Goal: Information Seeking & Learning: Learn about a topic

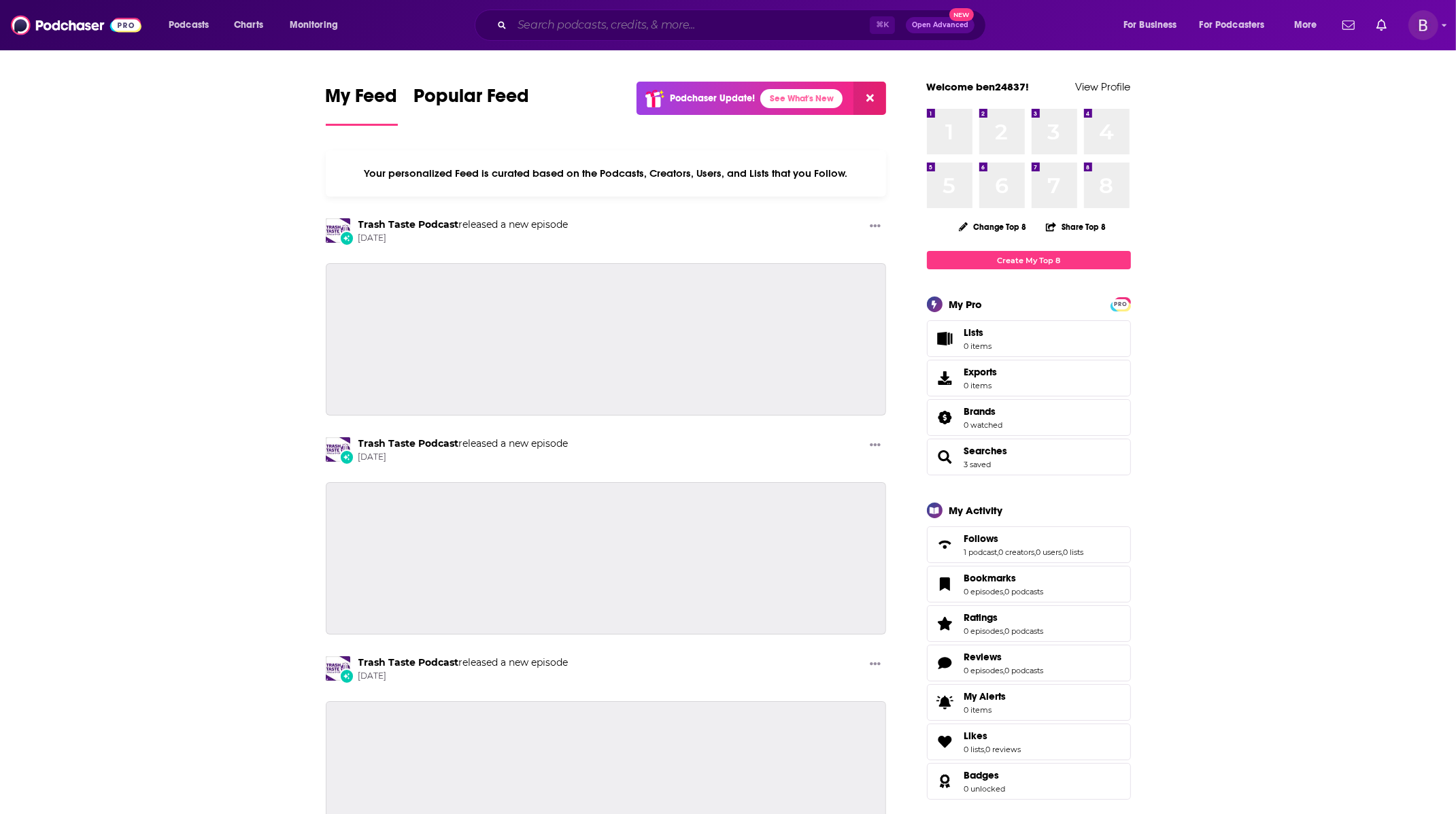
click at [782, 19] on input "Search podcasts, credits, & more..." at bounding box center [691, 25] width 358 height 21
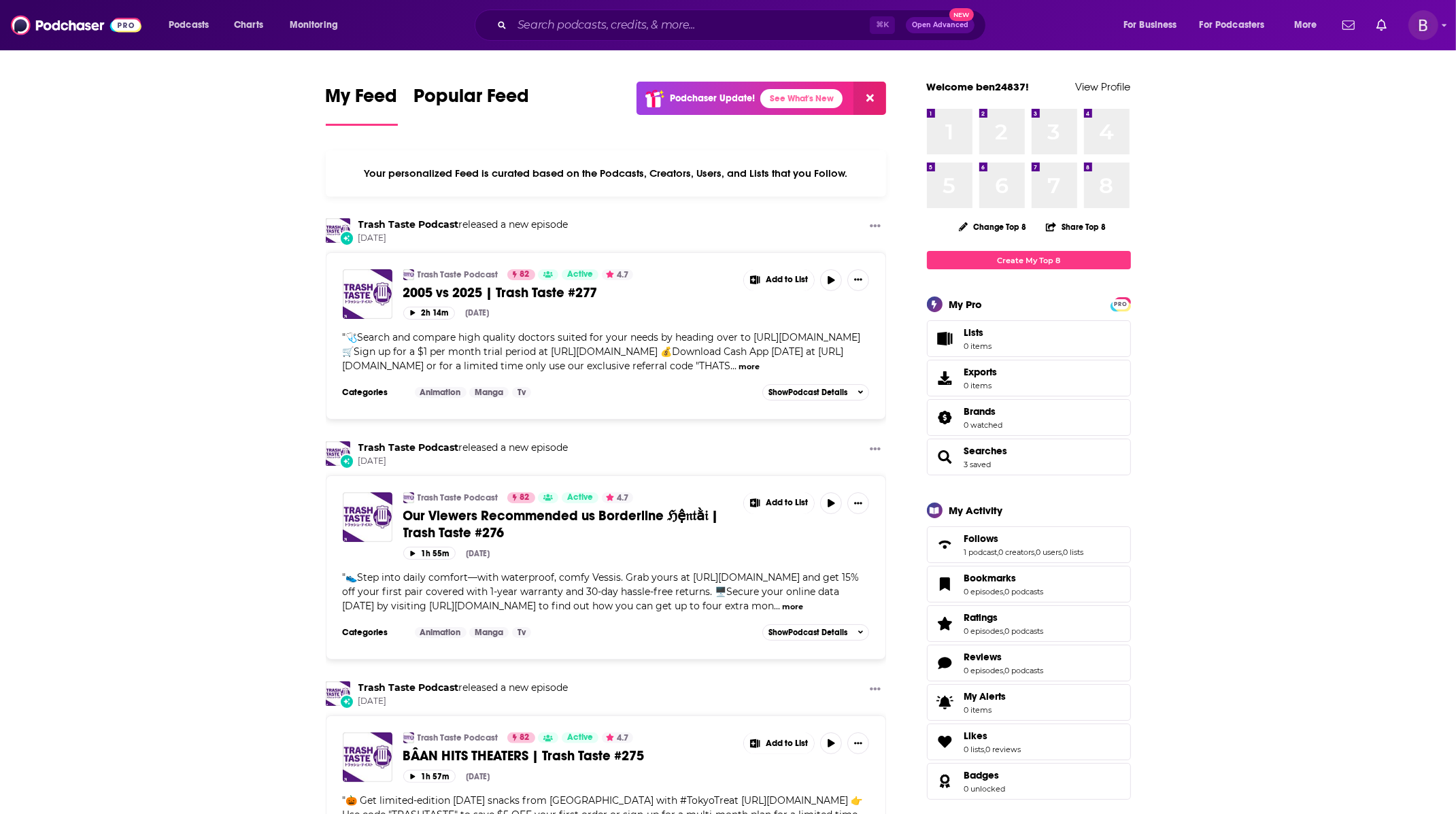
click at [360, 180] on div "Your personalized Feed is curated based on the Podcasts, Creators, Users, and L…" at bounding box center [606, 173] width 561 height 46
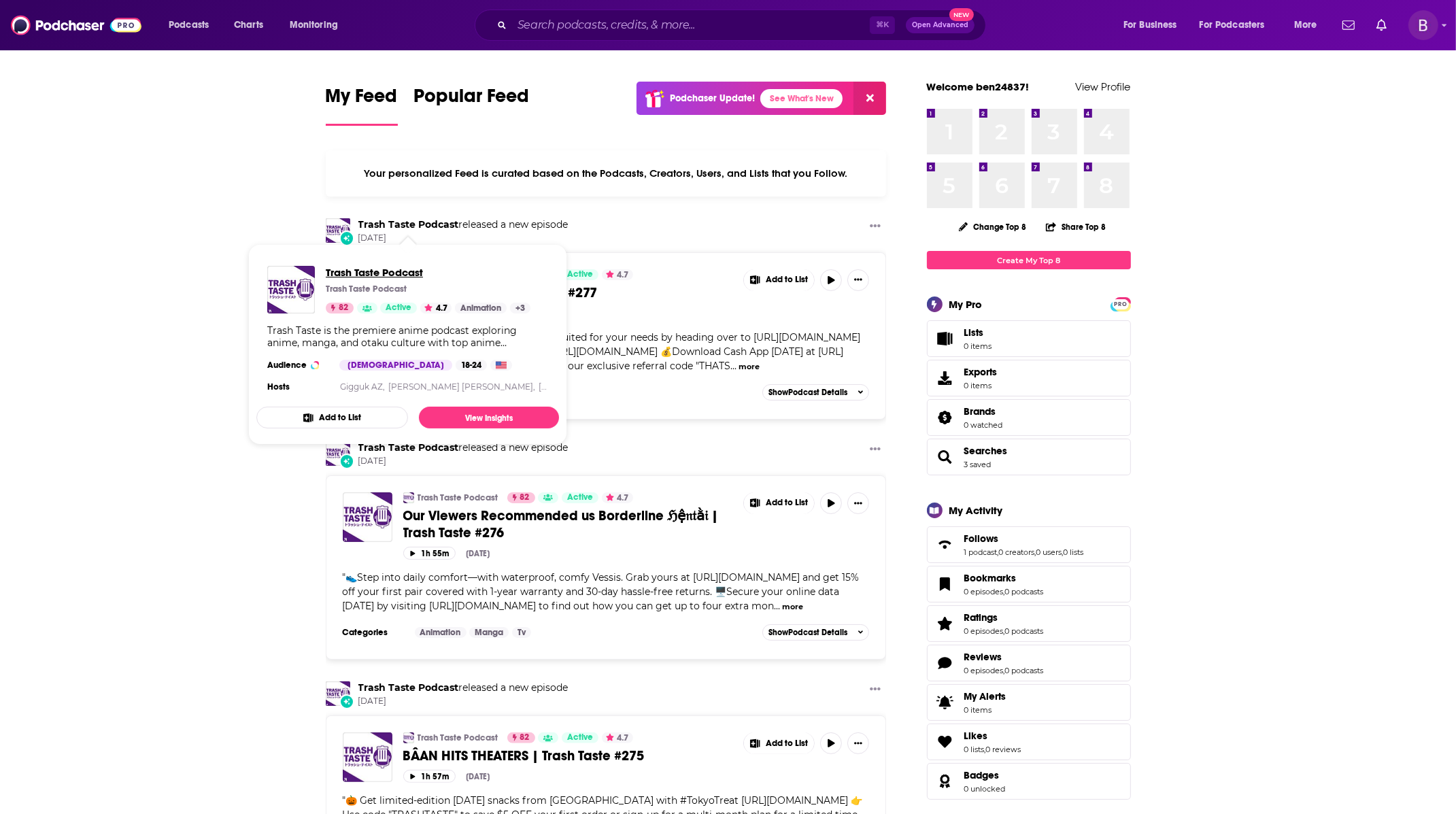
click at [384, 270] on span "Trash Taste Podcast" at bounding box center [428, 272] width 205 height 13
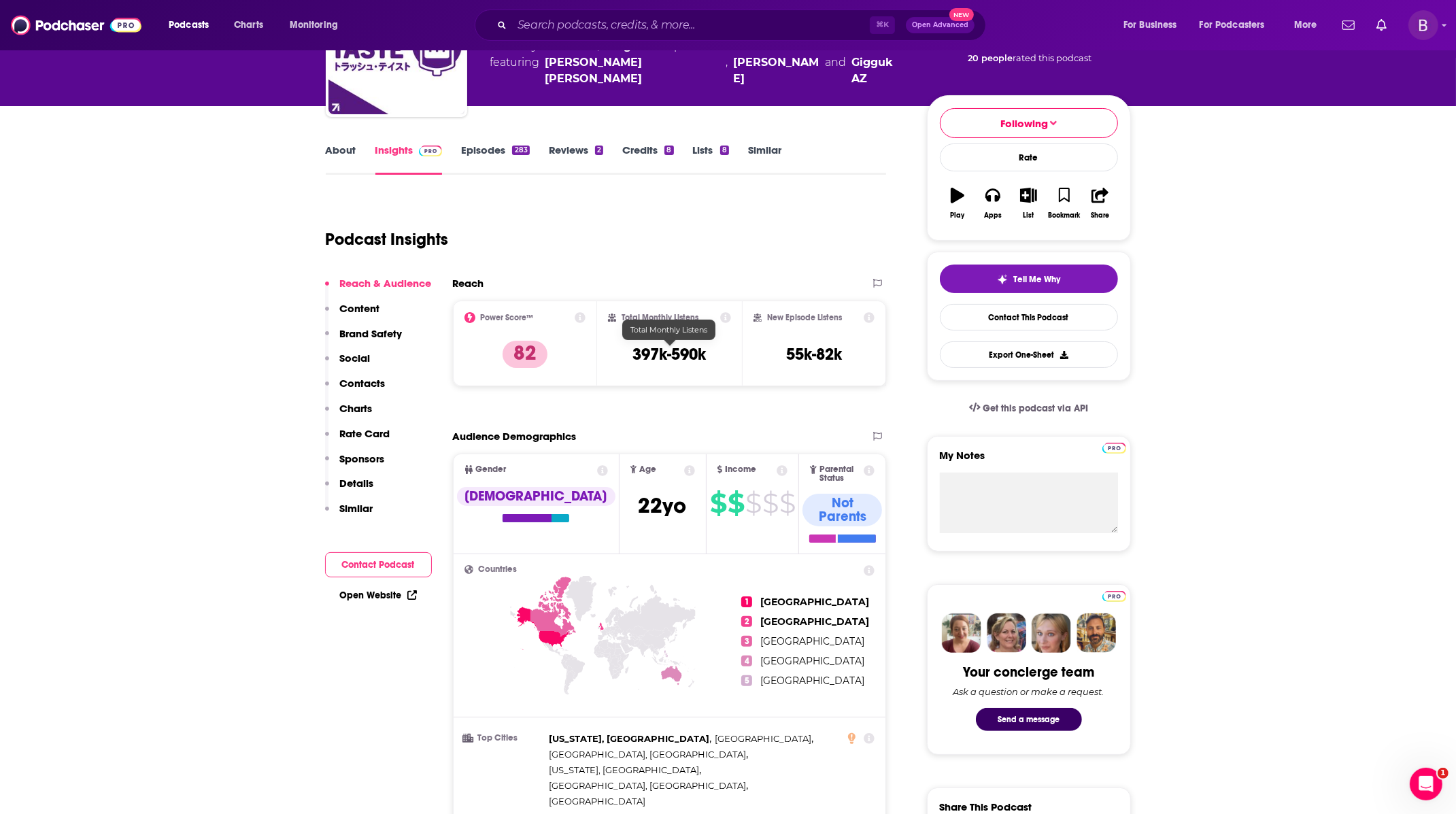
click at [660, 348] on h3 "397k-590k" at bounding box center [669, 354] width 74 height 20
click at [336, 151] on link "About" at bounding box center [341, 158] width 30 height 31
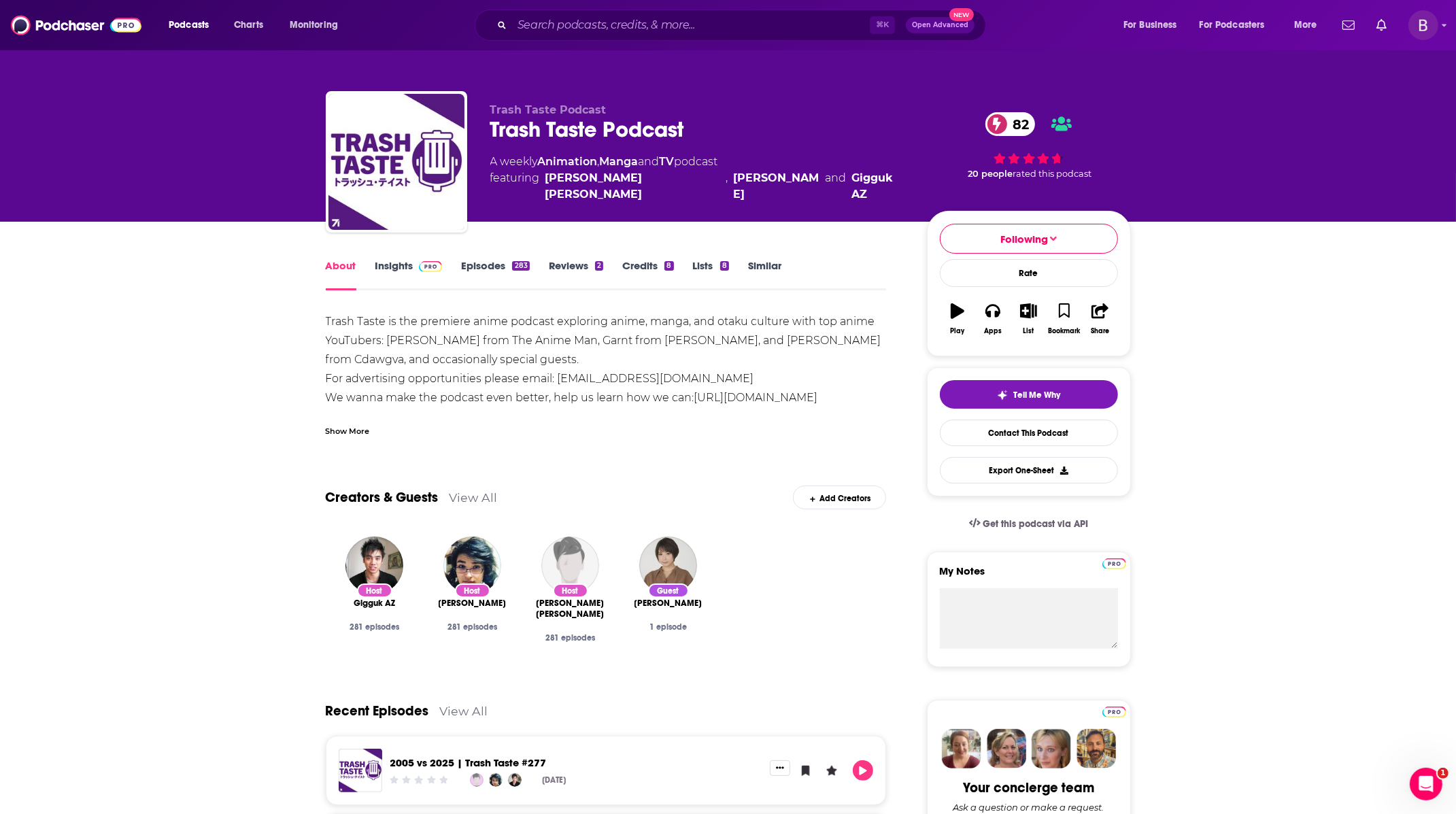
click at [708, 263] on link "Lists 8" at bounding box center [711, 274] width 36 height 31
click at [389, 272] on link "Insights" at bounding box center [409, 274] width 68 height 31
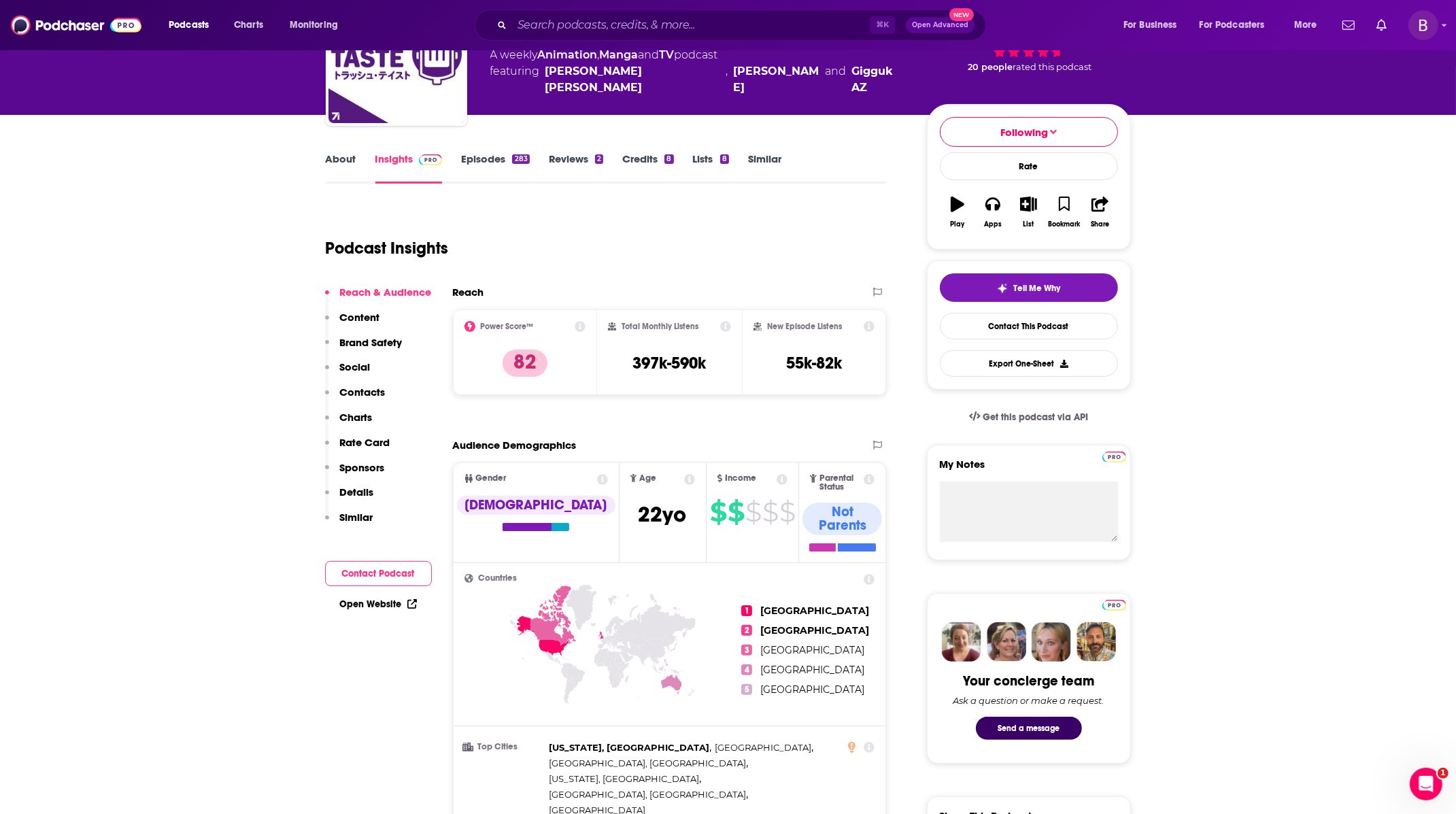
scroll to position [95, 0]
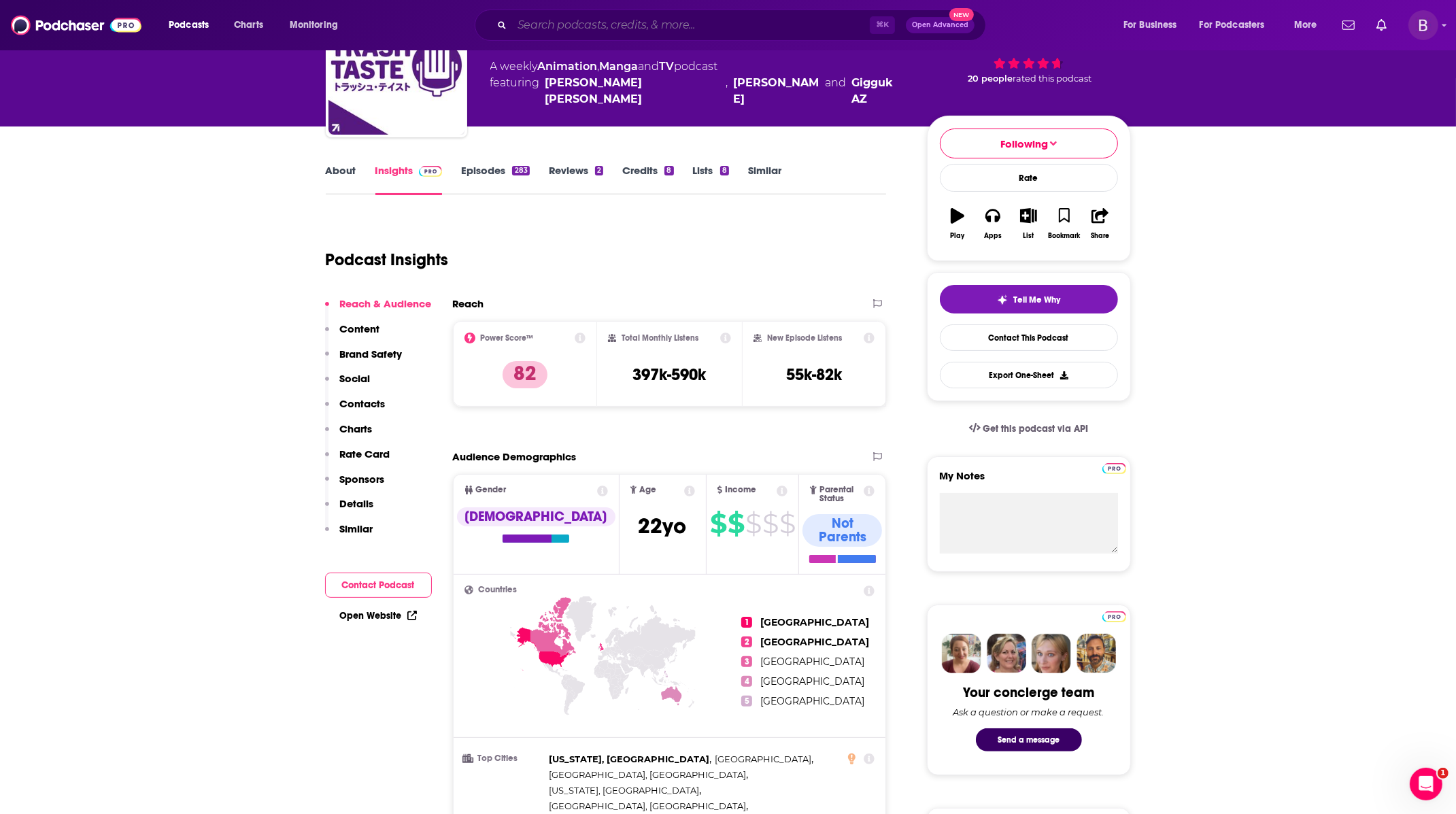
click at [692, 17] on input "Search podcasts, credits, & more..." at bounding box center [691, 25] width 358 height 21
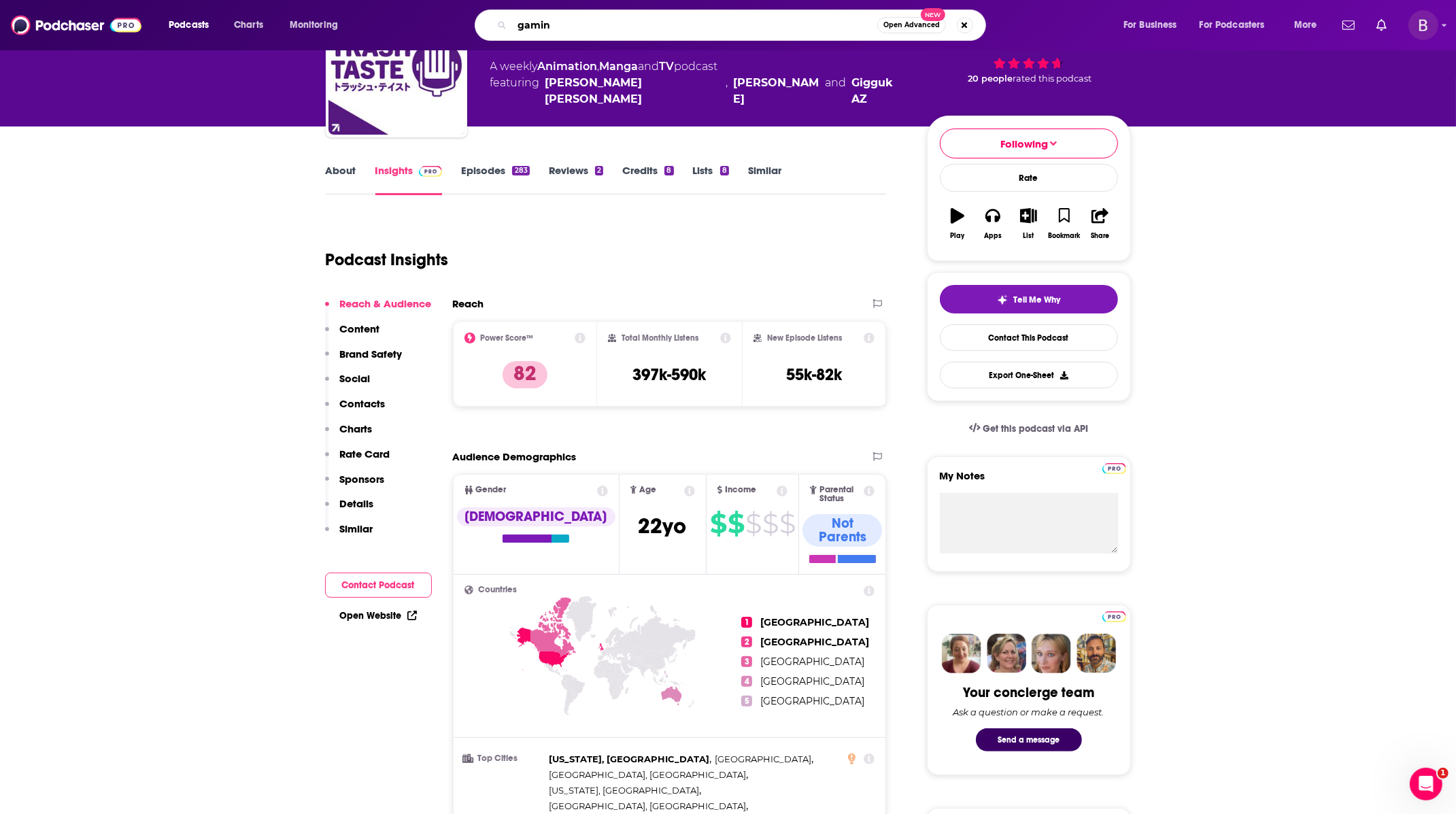
type input "gaming"
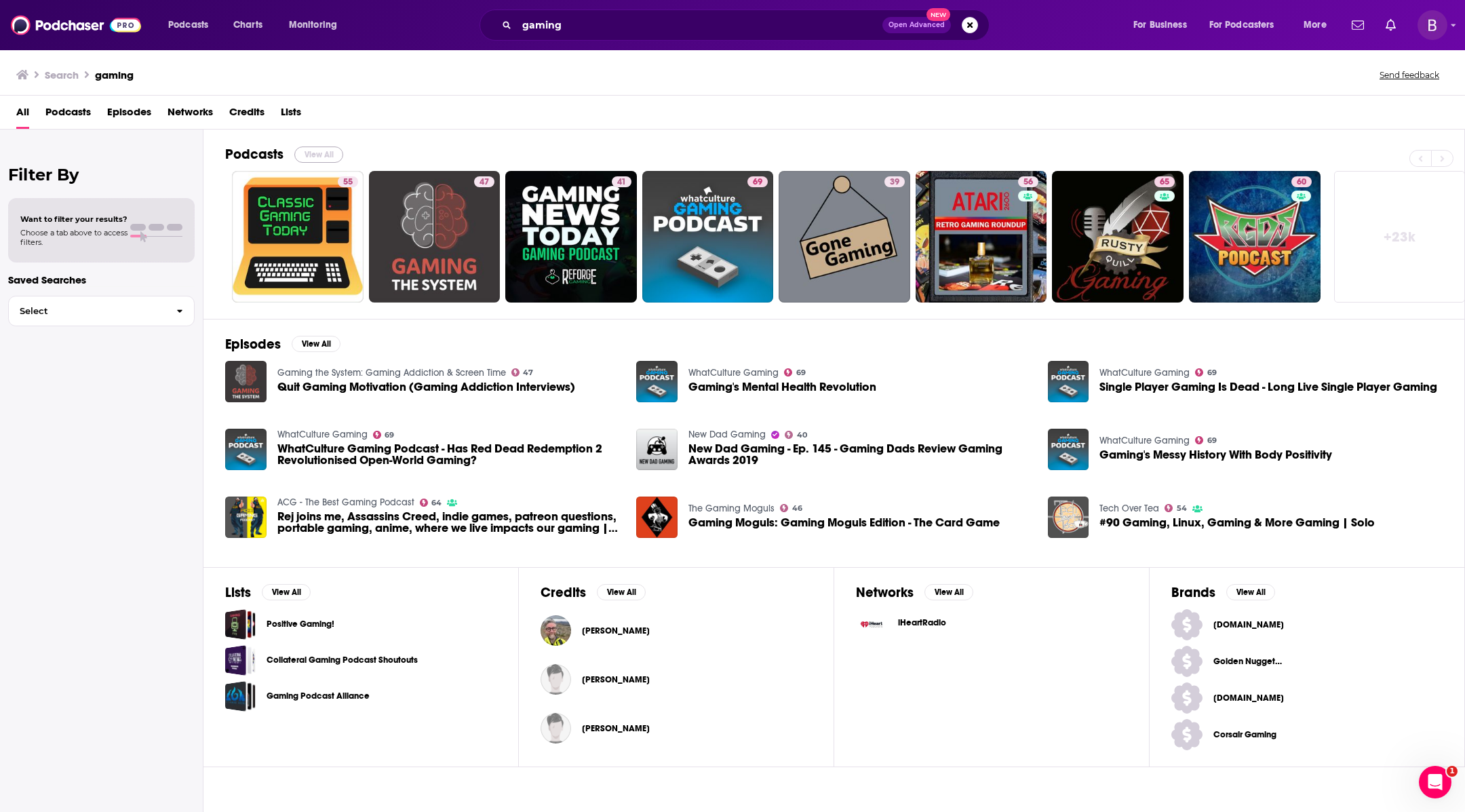
click at [322, 154] on button "View All" at bounding box center [319, 154] width 49 height 16
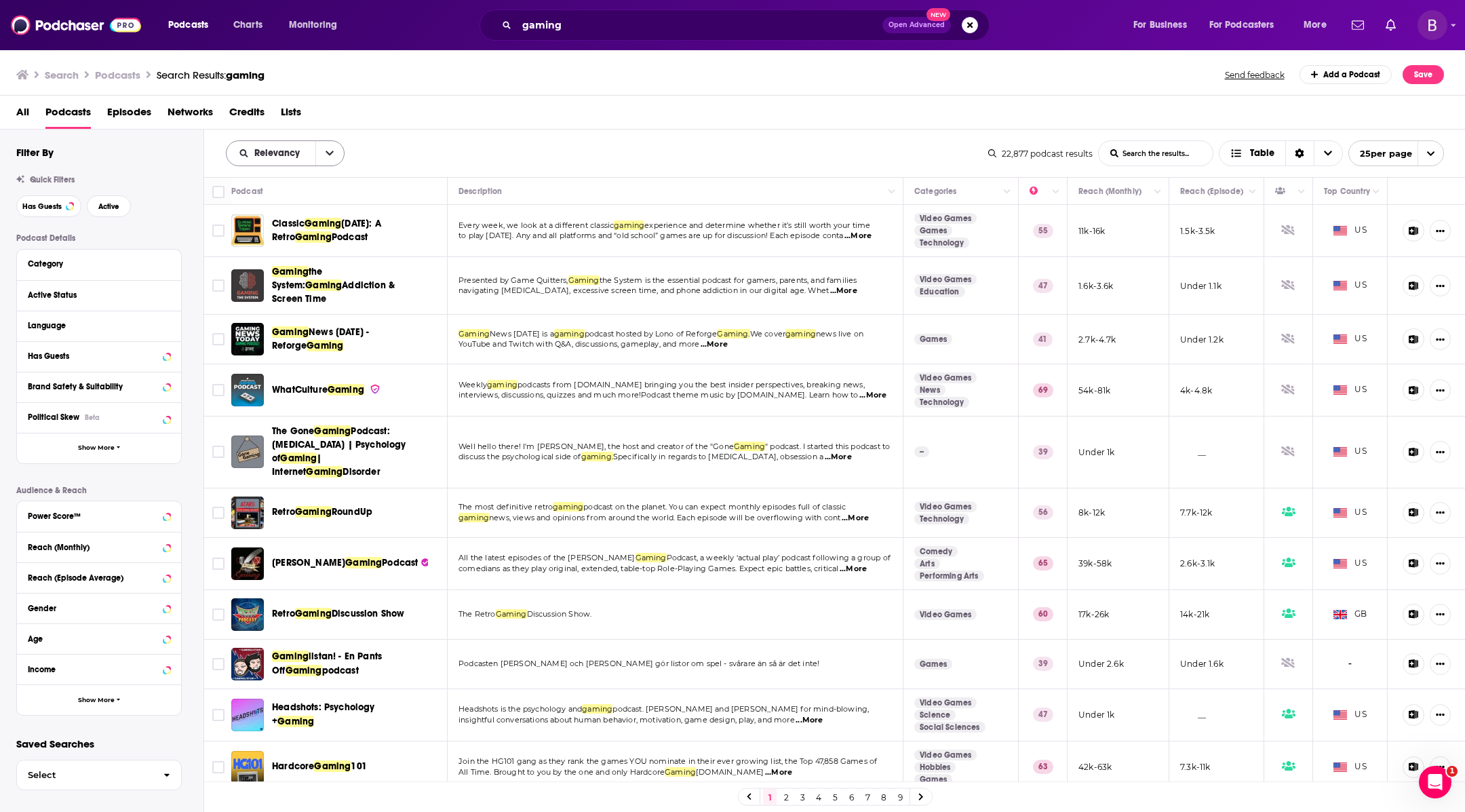
click at [332, 148] on button "open menu" at bounding box center [329, 154] width 28 height 25
click at [300, 267] on span "Power Score" at bounding box center [294, 269] width 80 height 7
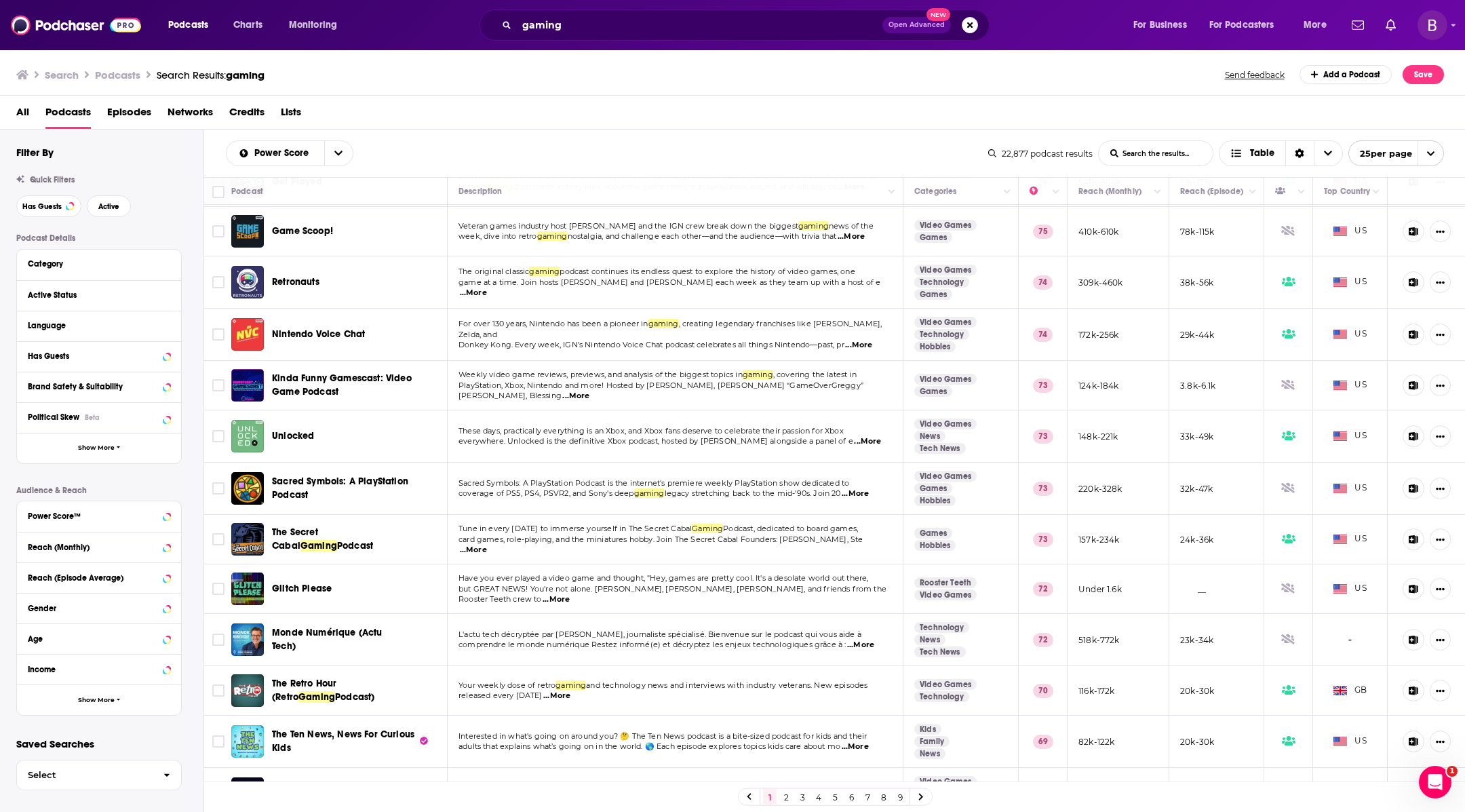
scroll to position [688, 0]
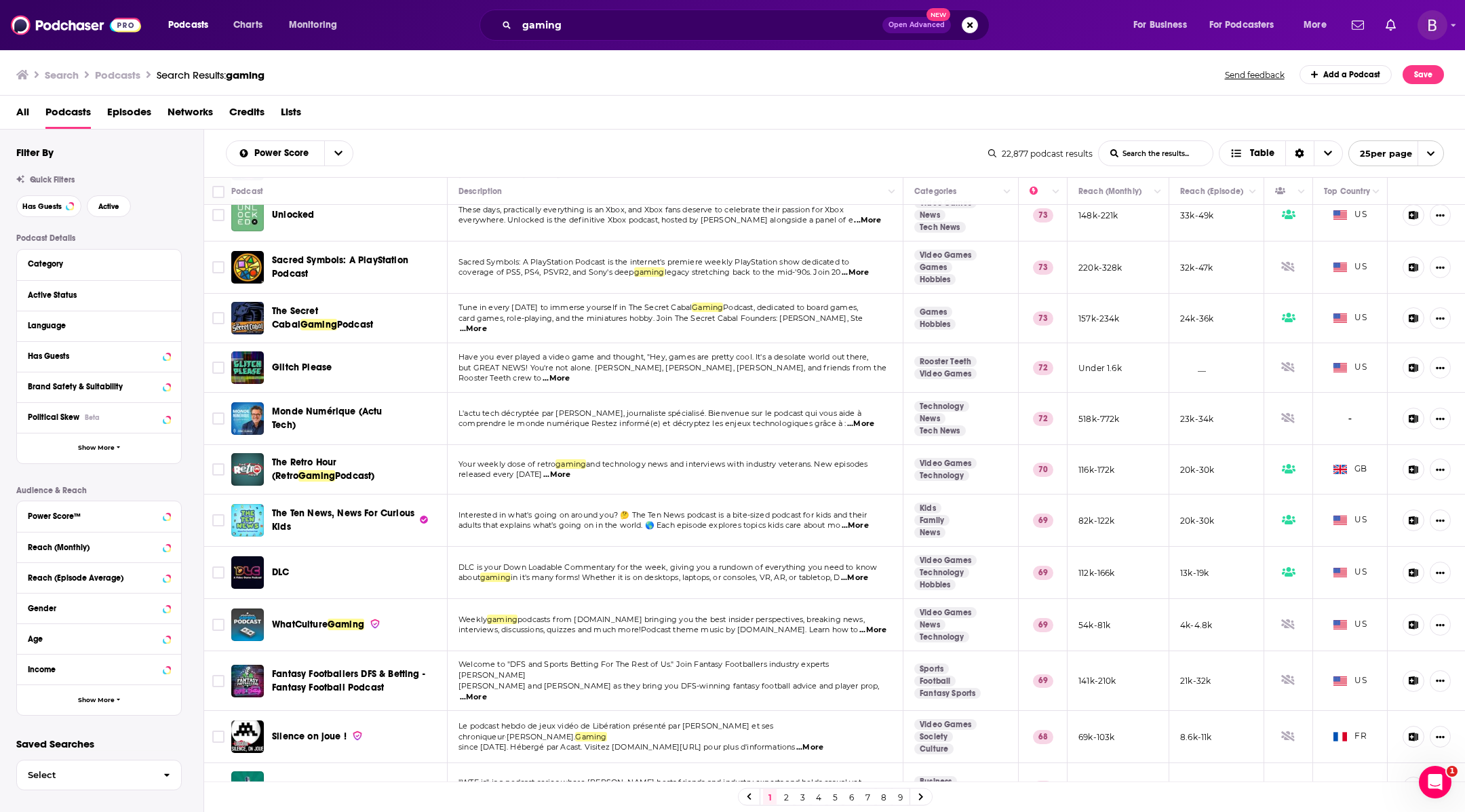
click at [784, 793] on link "2" at bounding box center [786, 797] width 13 height 16
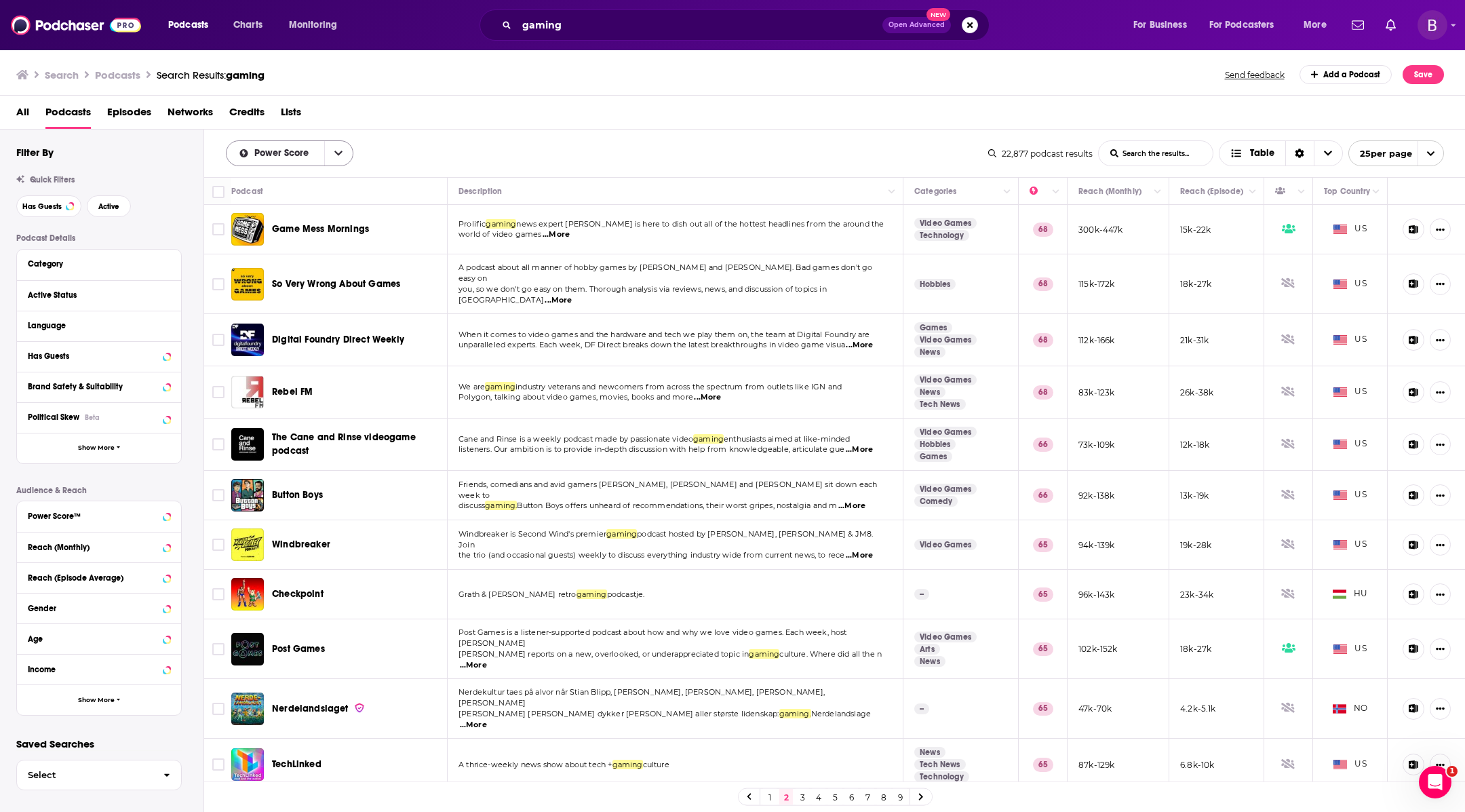
click at [341, 153] on icon "open menu" at bounding box center [338, 153] width 8 height 10
click at [376, 132] on div "Power Score Relevancy By Rating Trending New Power Score List Search Input Sear…" at bounding box center [835, 153] width 1262 height 47
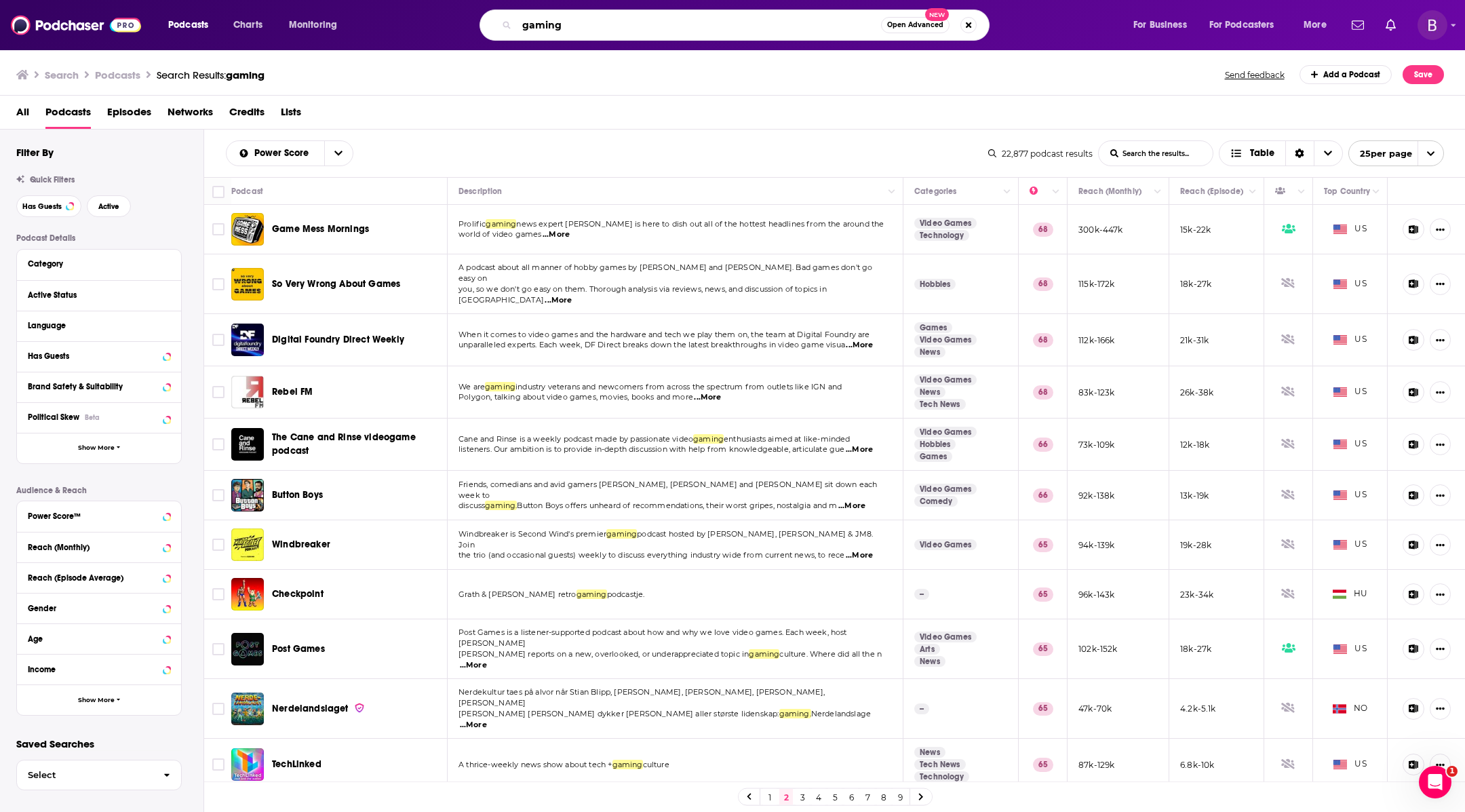
click at [557, 27] on input "gaming" at bounding box center [699, 25] width 364 height 21
type input "role-playing"
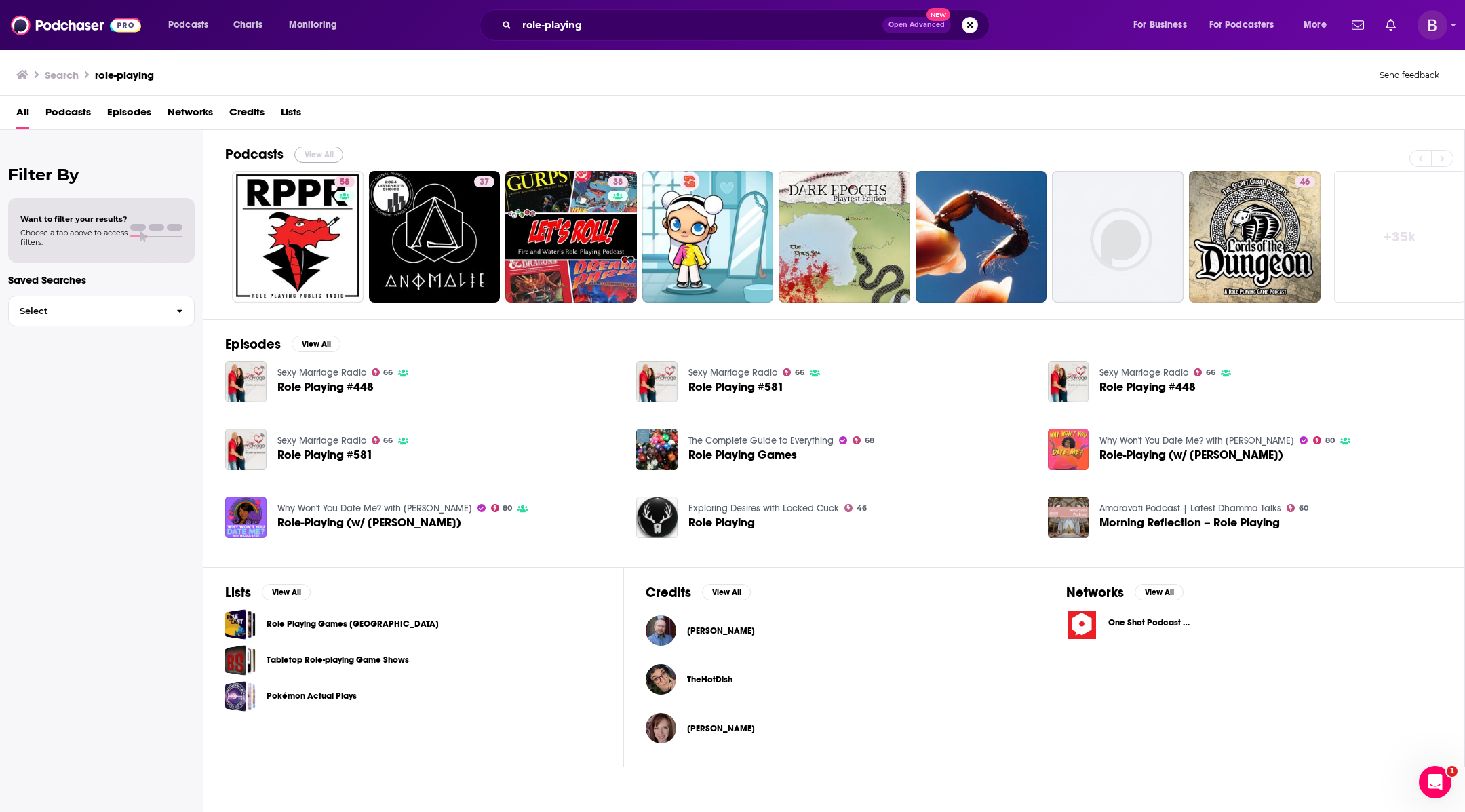
click at [322, 152] on button "View All" at bounding box center [319, 154] width 49 height 16
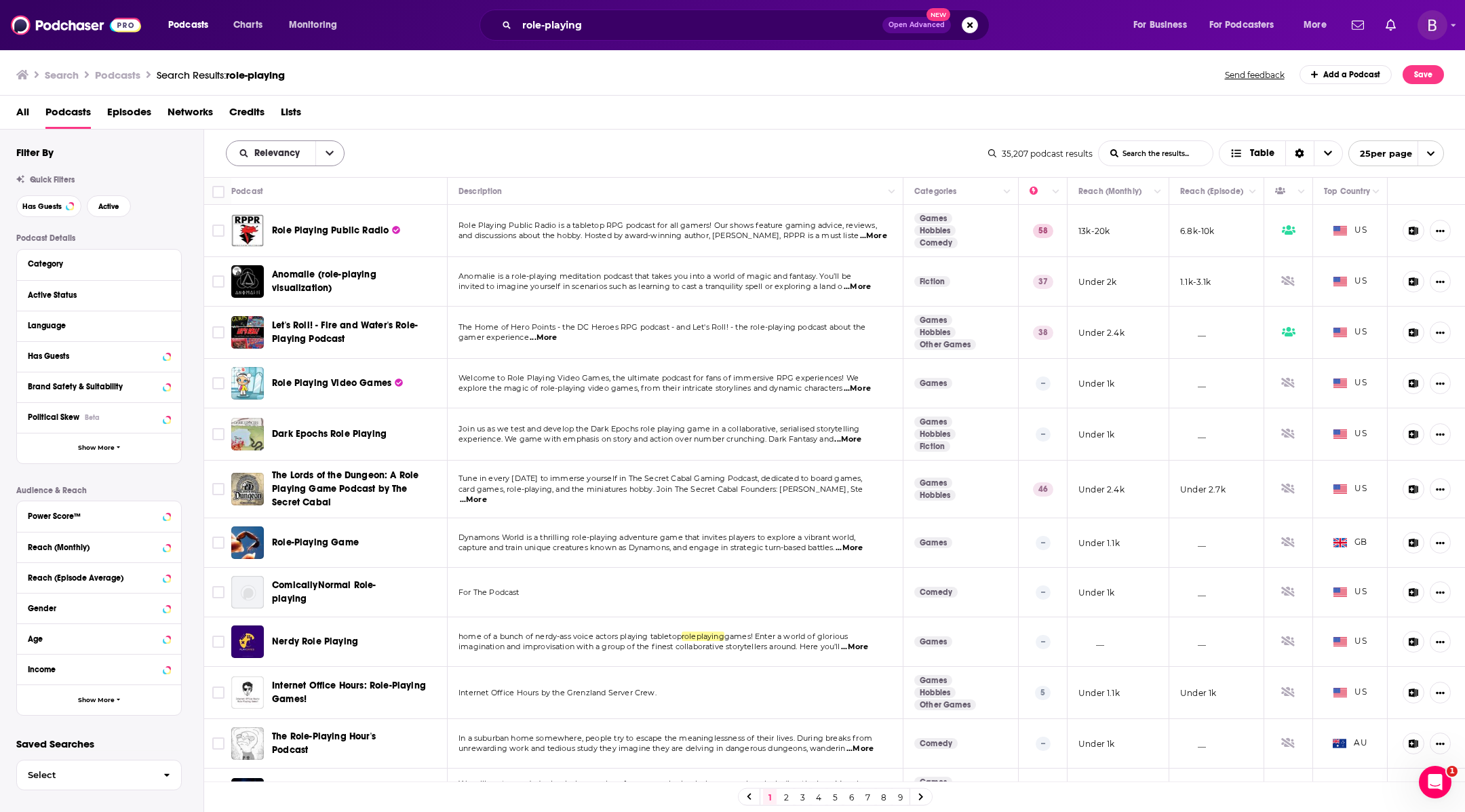
click at [323, 154] on button "open menu" at bounding box center [329, 154] width 28 height 25
click at [297, 272] on span "Power Score" at bounding box center [294, 269] width 80 height 7
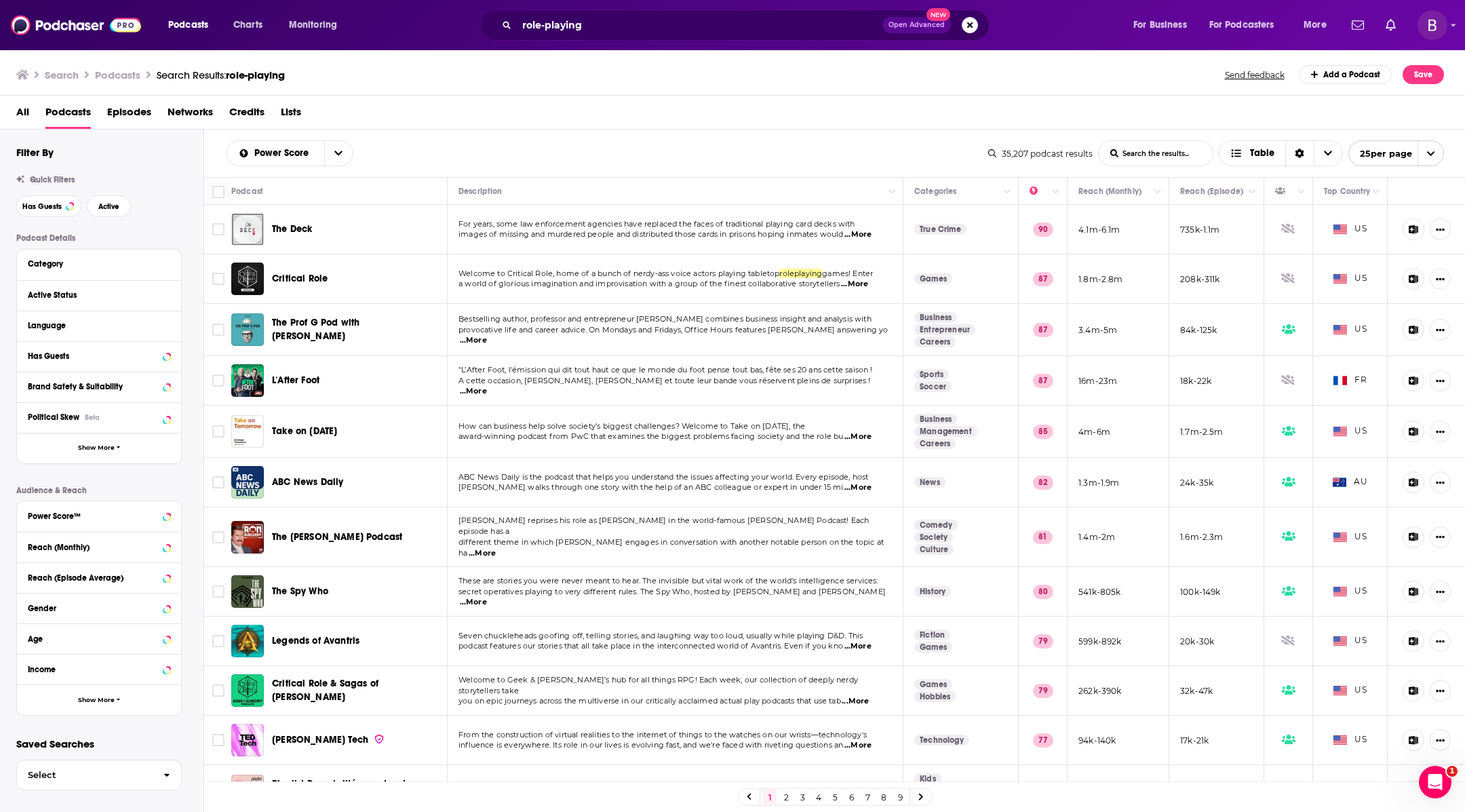
click at [131, 79] on h3 "Podcasts" at bounding box center [117, 75] width 45 height 13
click at [131, 74] on h3 "Podcasts" at bounding box center [117, 75] width 45 height 13
click at [123, 74] on h3 "Podcasts" at bounding box center [117, 75] width 45 height 13
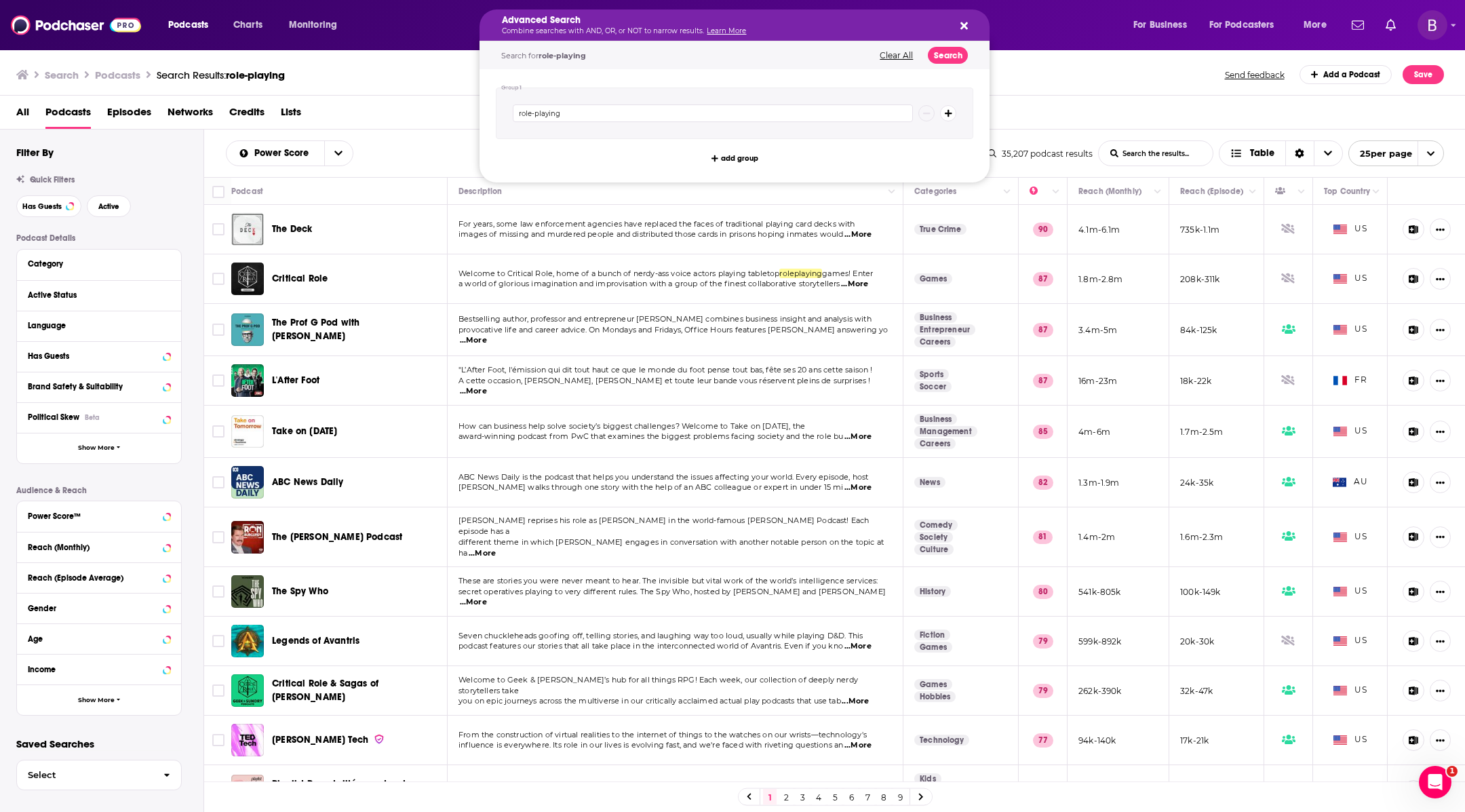
click at [580, 25] on h5 "Advanced Search" at bounding box center [724, 20] width 444 height 10
click at [421, 117] on div "All Podcasts Episodes Networks Credits Lists" at bounding box center [735, 114] width 1439 height 28
click at [585, 28] on p "Combine searches with AND, OR, or NOT to narrow results. Learn More" at bounding box center [724, 31] width 444 height 7
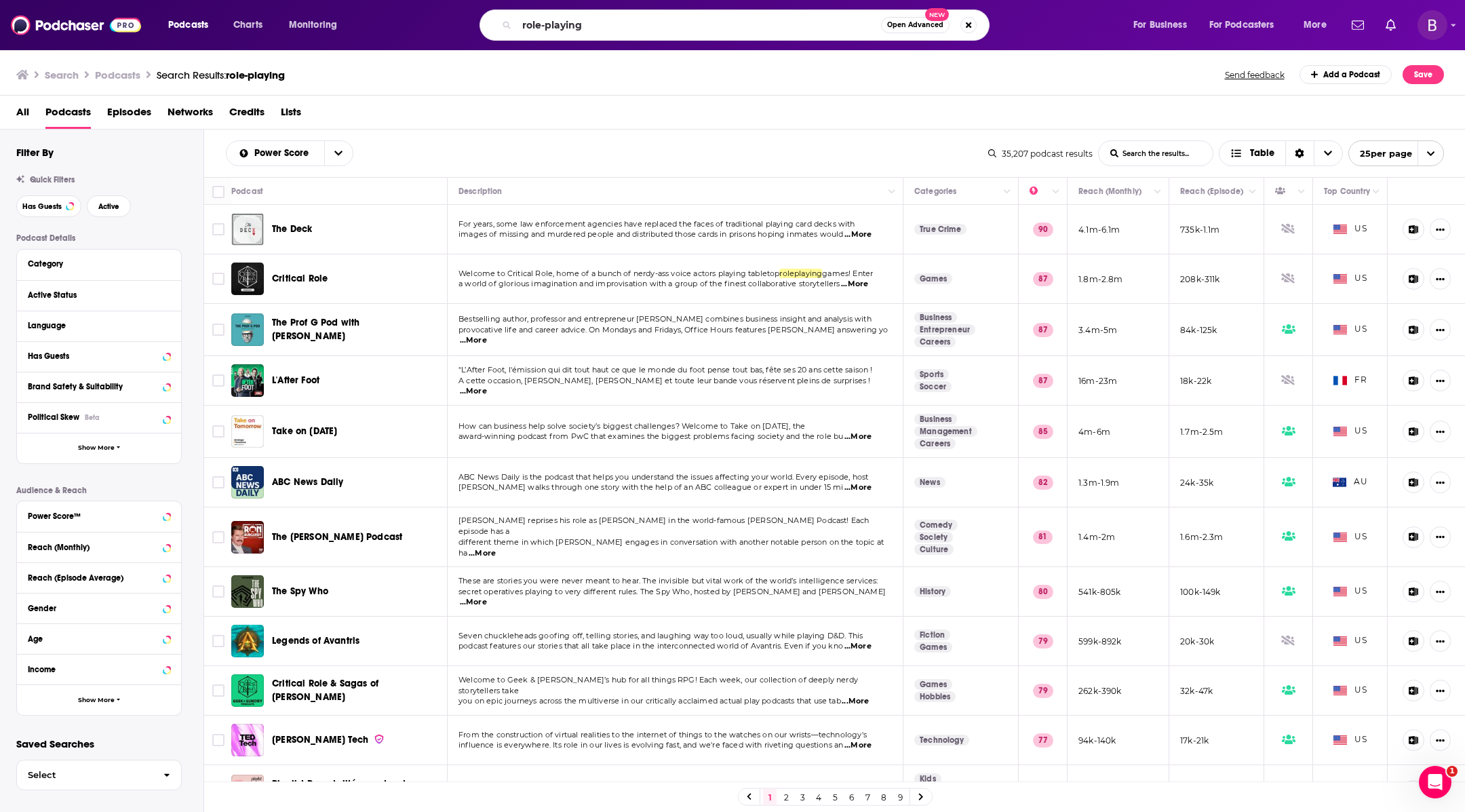
click at [447, 82] on div "Search Podcasts Search Results: role-playing Send feedback Add a Podcast Save" at bounding box center [730, 74] width 1428 height 19
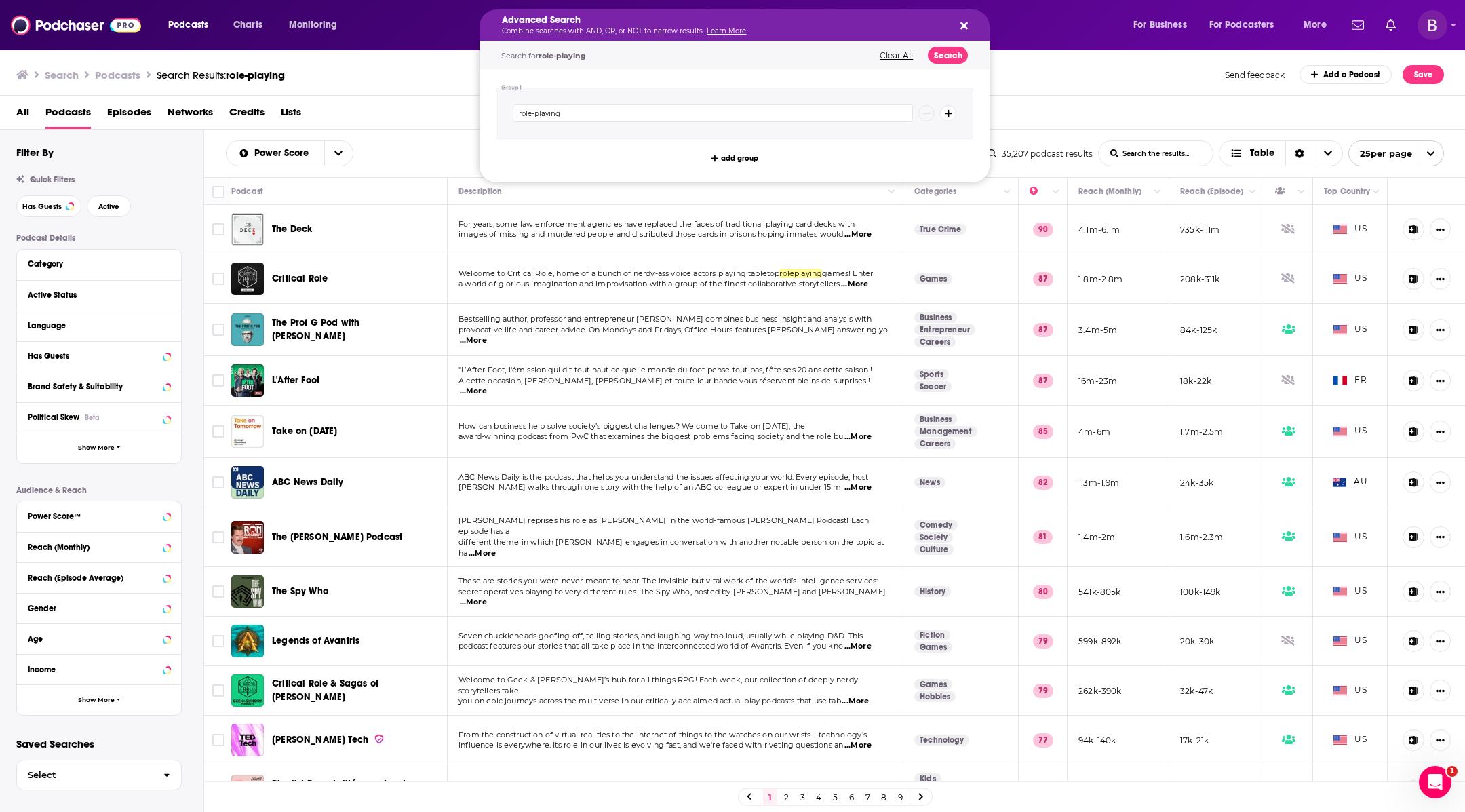
click at [962, 30] on icon "Search podcasts, credits, & more..." at bounding box center [964, 26] width 7 height 11
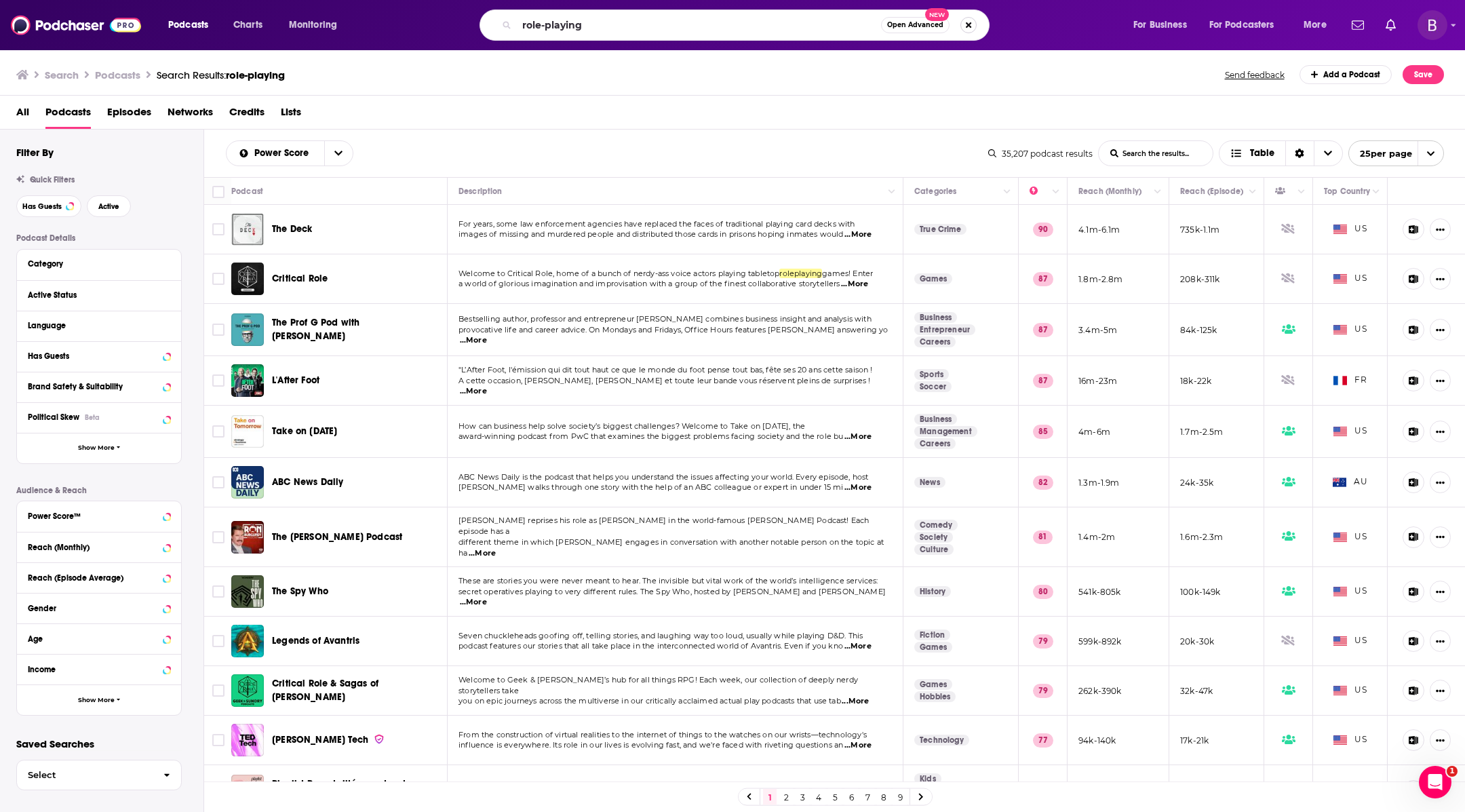
click at [962, 23] on button "Search podcasts, credits, & more..." at bounding box center [969, 25] width 16 height 16
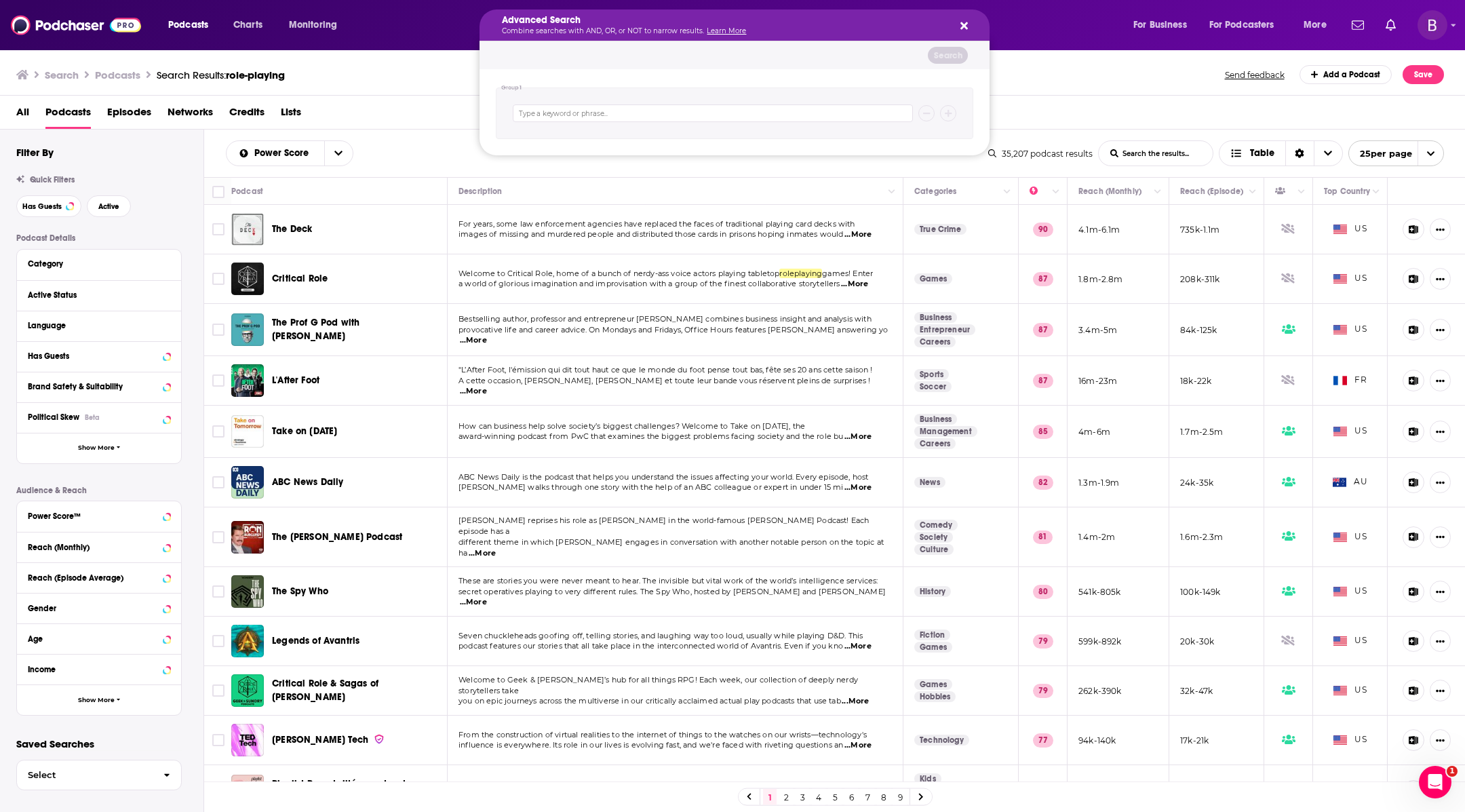
click at [735, 14] on div "Advanced Search Combine searches with AND, OR, or NOT to narrow results. Learn …" at bounding box center [734, 25] width 511 height 31
click at [962, 26] on icon "Search podcasts, credits, & more..." at bounding box center [964, 26] width 7 height 11
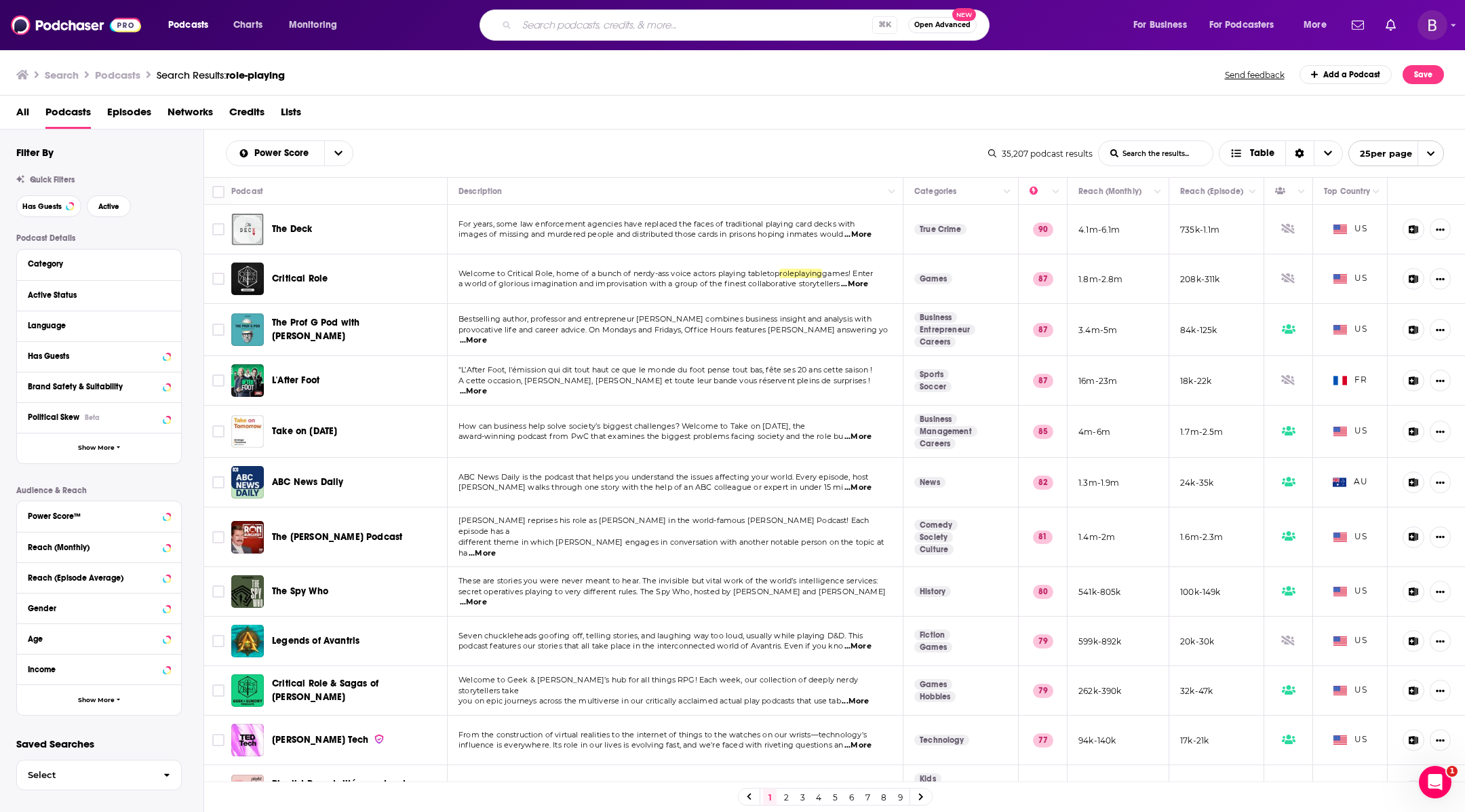
click at [676, 35] on input "Search podcasts, credits, & more..." at bounding box center [694, 25] width 355 height 21
type input "dungeons & dragons"
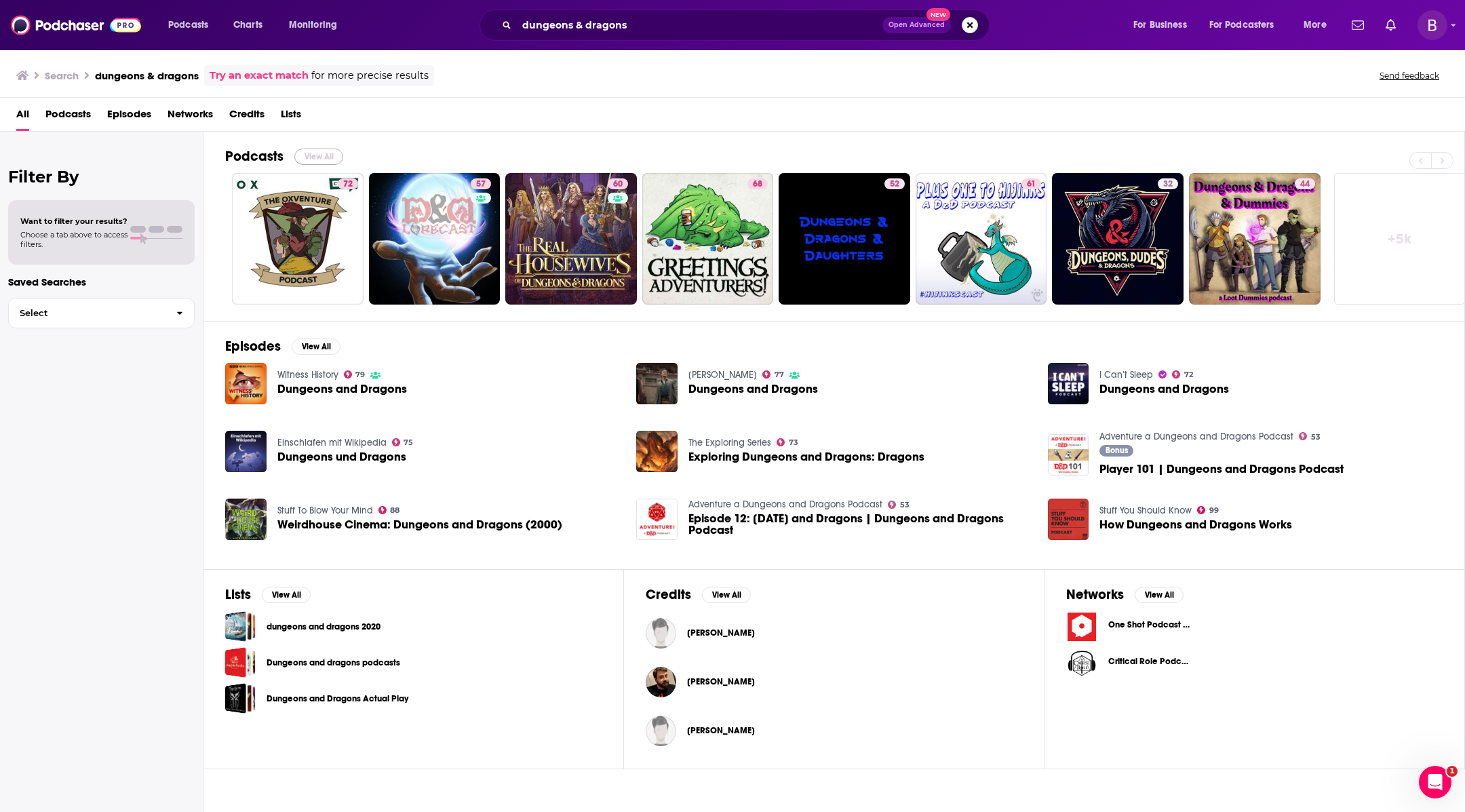
click at [314, 154] on button "View All" at bounding box center [319, 156] width 49 height 16
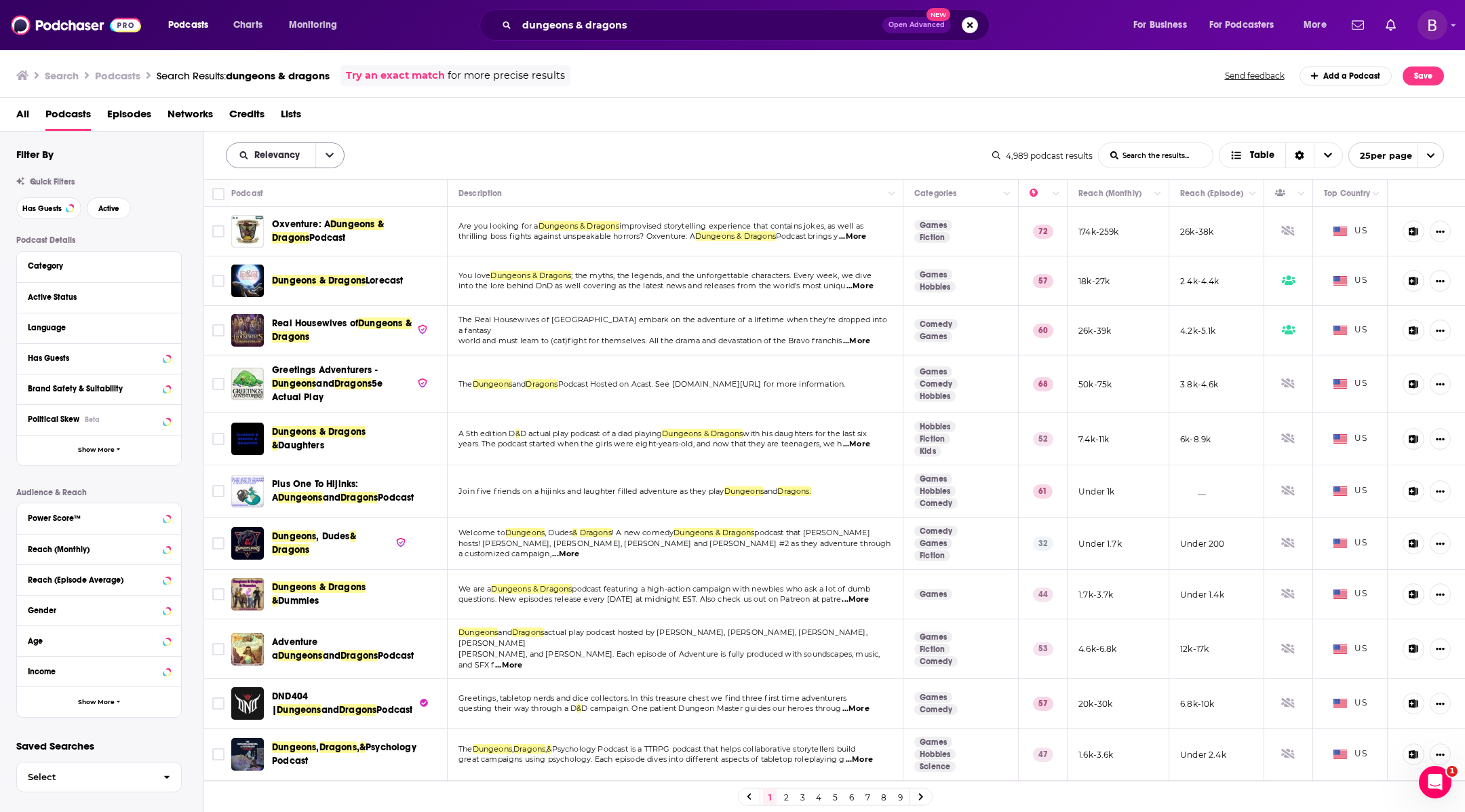
click at [327, 154] on icon "open menu" at bounding box center [329, 155] width 8 height 4
click at [300, 263] on div "Power Score" at bounding box center [285, 272] width 119 height 23
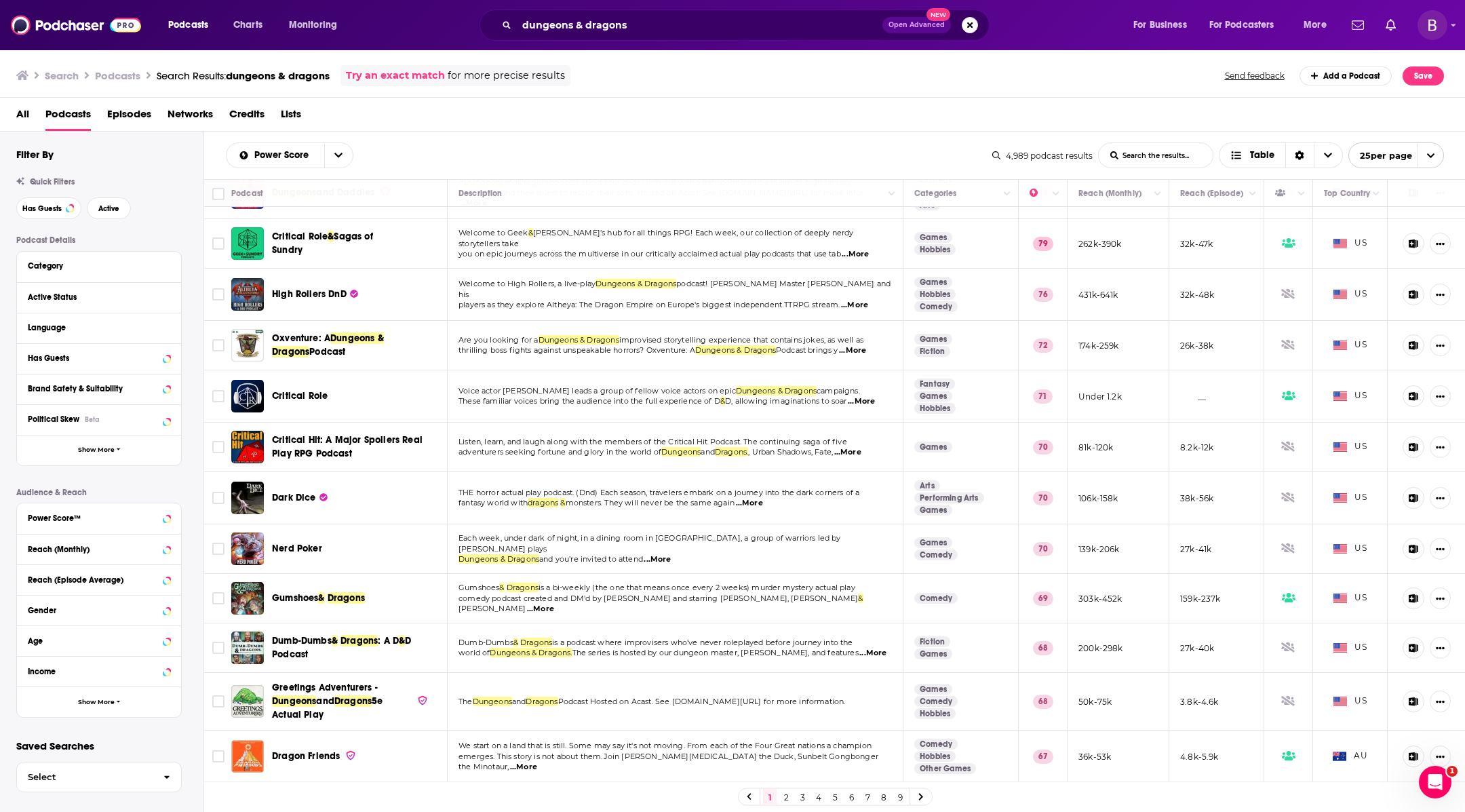
click at [681, 312] on td "Welcome to High Rollers, a live-play Dungeons & Dragons podcast! [PERSON_NAME] …" at bounding box center [675, 295] width 455 height 52
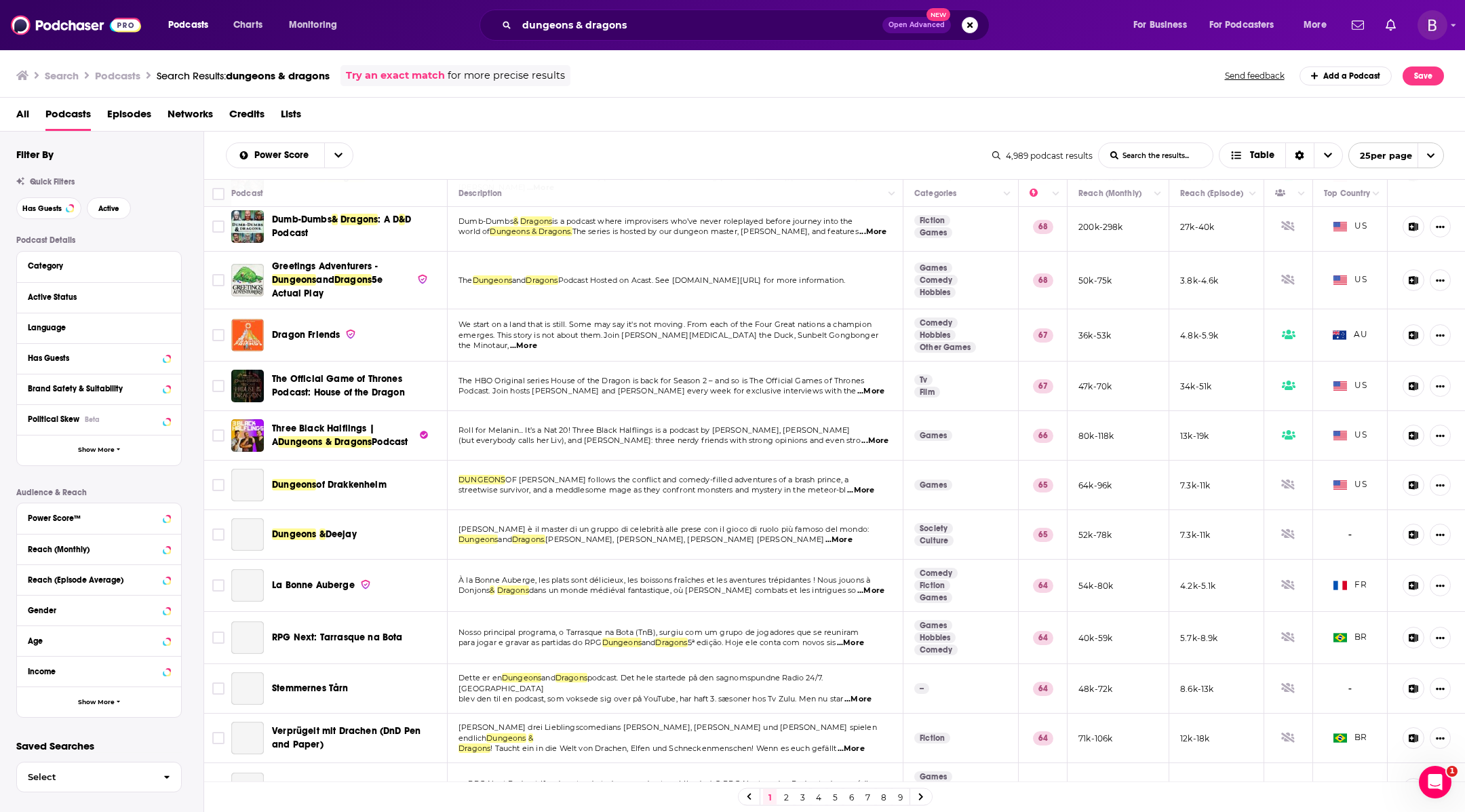
scroll to position [693, 0]
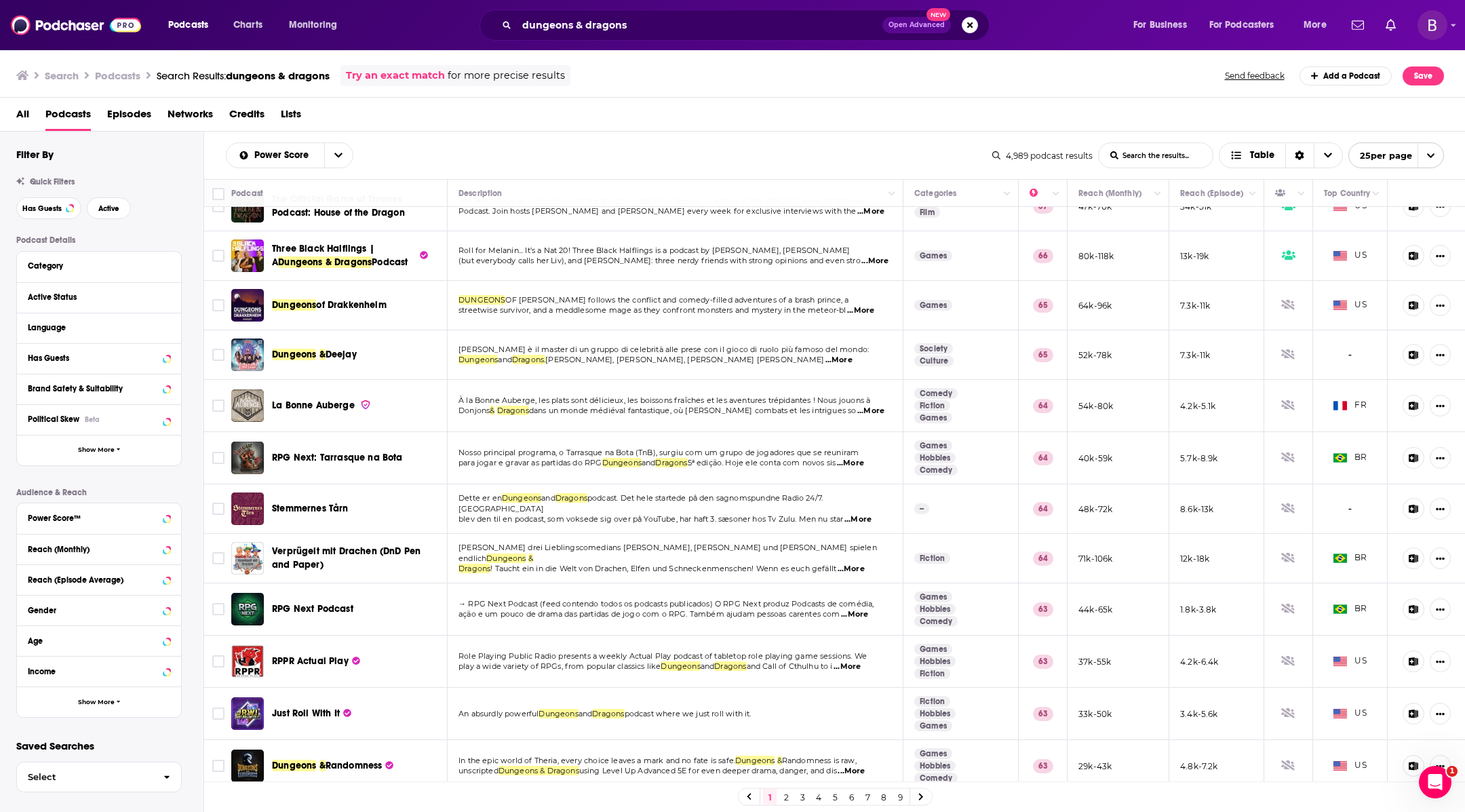
click at [786, 794] on link "2" at bounding box center [786, 797] width 13 height 16
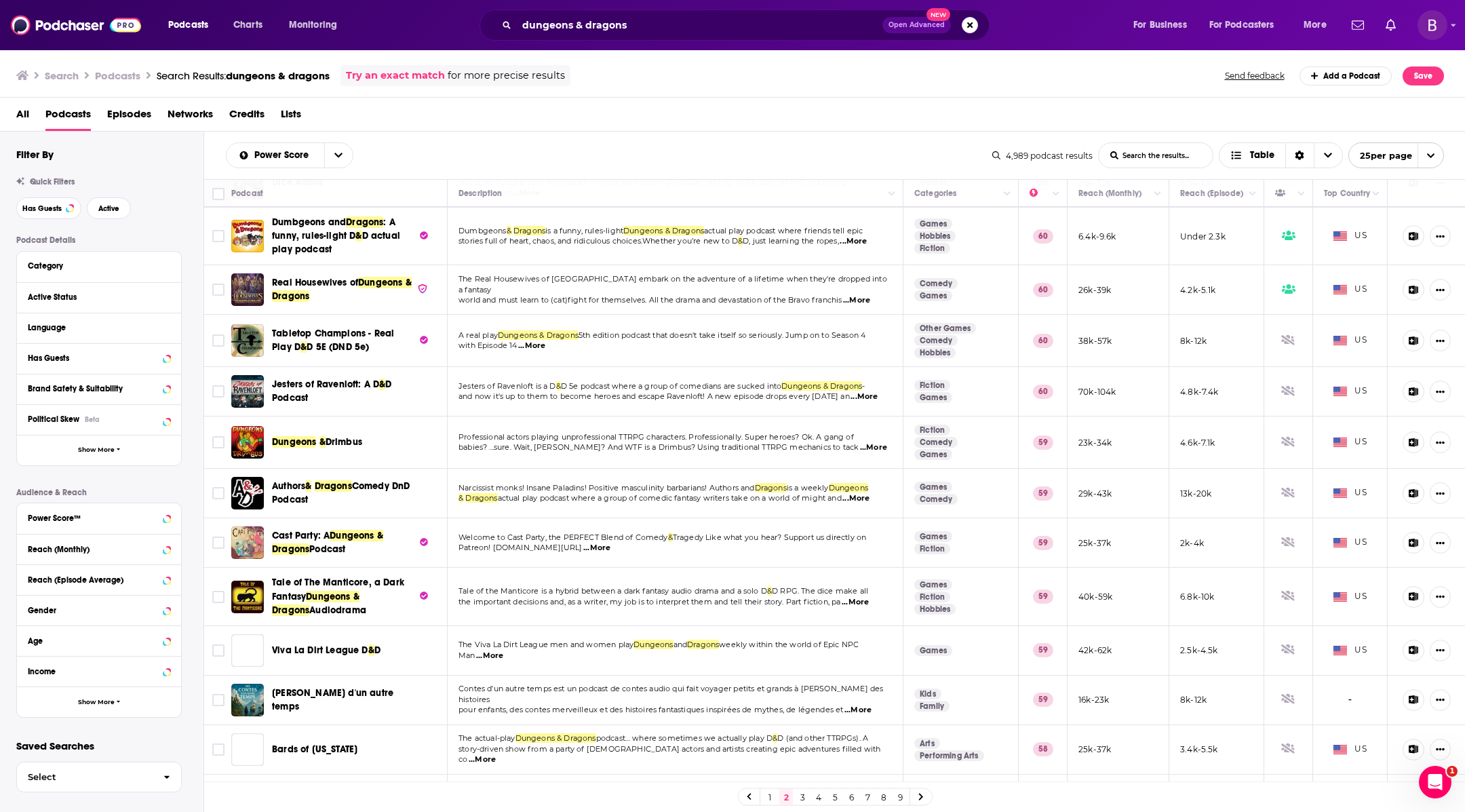
scroll to position [605, 0]
